Goal: Navigation & Orientation: Find specific page/section

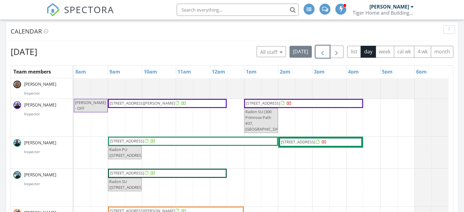
click at [329, 49] on button "button" at bounding box center [323, 52] width 14 height 13
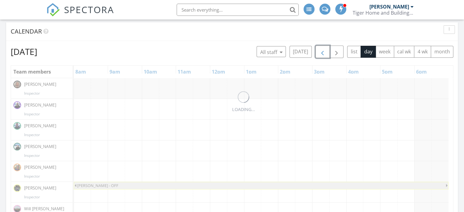
click at [329, 49] on button "button" at bounding box center [323, 52] width 14 height 13
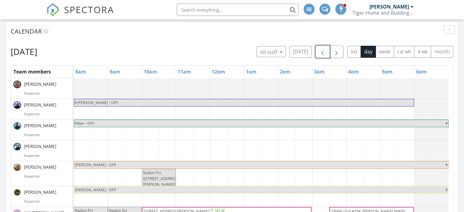
click at [329, 49] on button "button" at bounding box center [323, 52] width 14 height 13
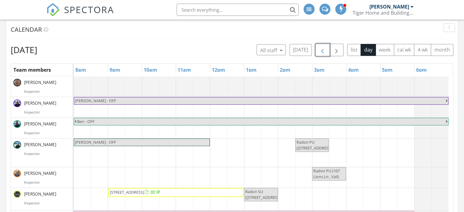
scroll to position [250, 0]
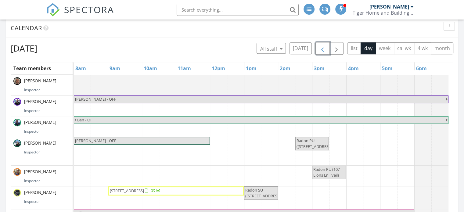
click at [325, 46] on span "button" at bounding box center [322, 48] width 7 height 7
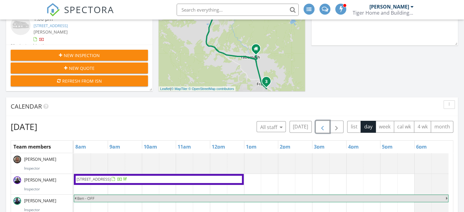
scroll to position [170, 0]
